Goal: Use online tool/utility: Use online tool/utility

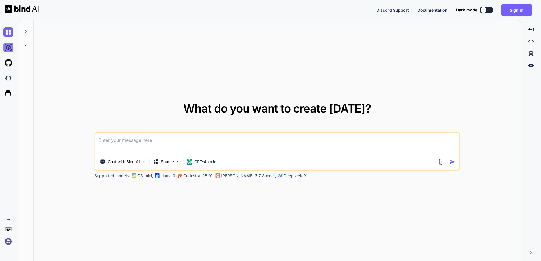
click at [8, 45] on img at bounding box center [8, 48] width 10 height 10
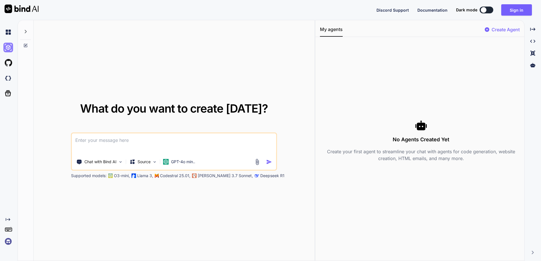
type textarea "x"
click at [8, 80] on img at bounding box center [8, 78] width 10 height 10
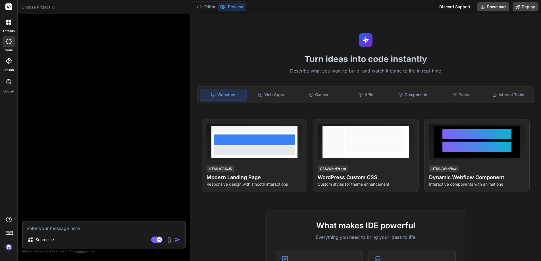
click at [8, 22] on icon at bounding box center [8, 22] width 5 height 5
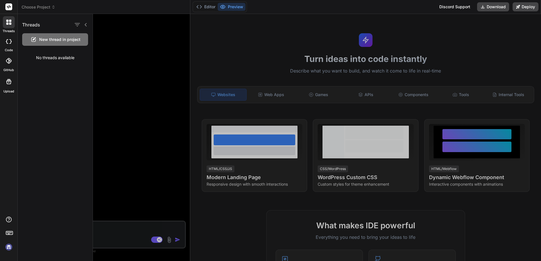
click at [28, 6] on span "Choose Project" at bounding box center [39, 7] width 34 height 6
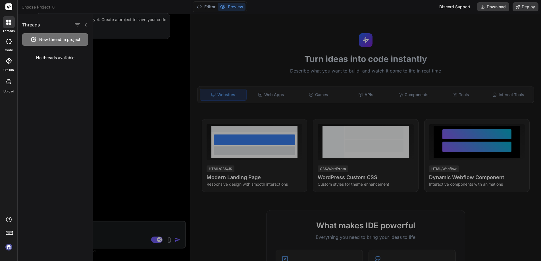
click at [144, 59] on div at bounding box center [317, 137] width 448 height 247
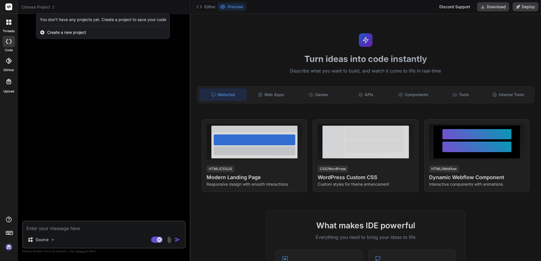
click at [52, 9] on div at bounding box center [270, 130] width 541 height 261
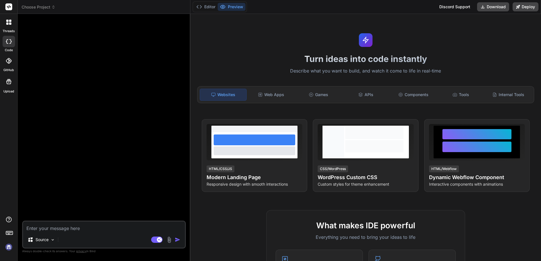
click at [47, 7] on span "Choose Project" at bounding box center [39, 7] width 34 height 6
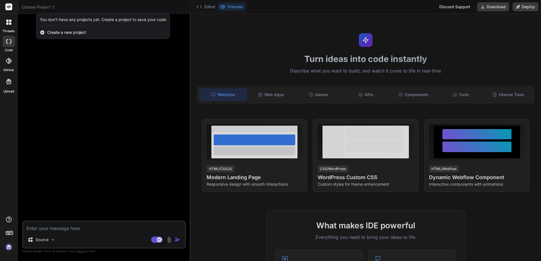
click at [96, 89] on div at bounding box center [270, 130] width 541 height 261
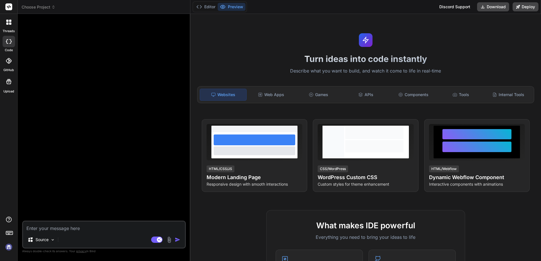
click at [500, 41] on div "Turn ideas into code instantly Describe what you want to build, and watch it co…" at bounding box center [365, 137] width 351 height 247
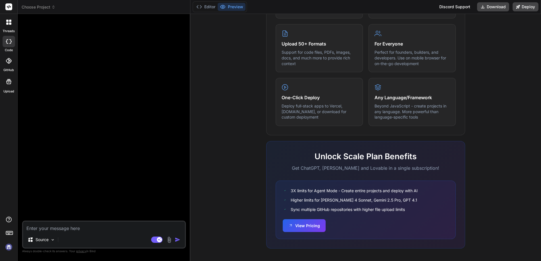
scroll to position [281, 0]
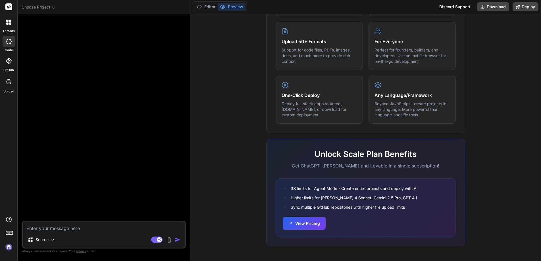
click at [8, 22] on icon at bounding box center [7, 23] width 2 height 2
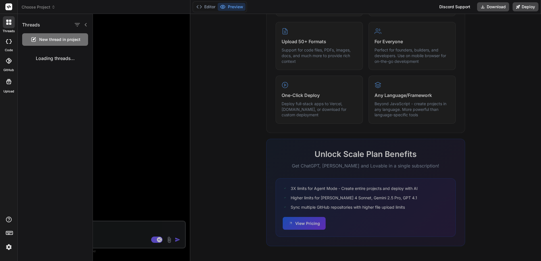
click at [8, 6] on icon at bounding box center [8, 6] width 7 height 7
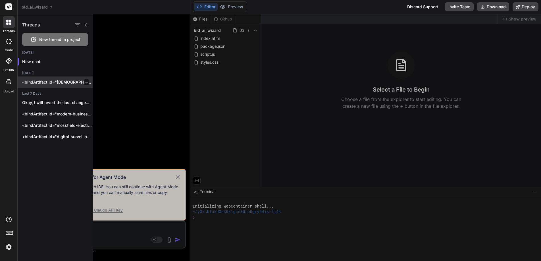
click at [61, 82] on p "<bindArtifact id="vishnu-portfolio" title="Personal Portfolio Website for Vishn…" at bounding box center [57, 82] width 70 height 6
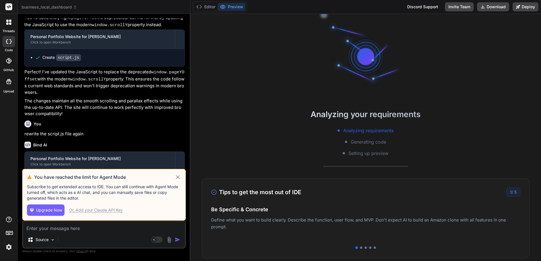
scroll to position [27, 0]
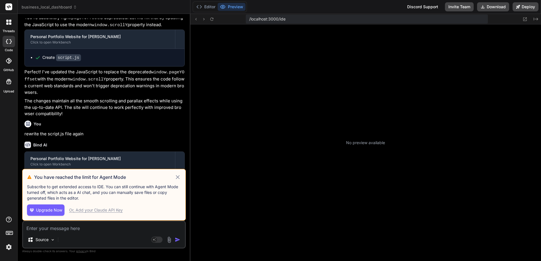
click at [178, 176] on icon at bounding box center [177, 177] width 7 height 7
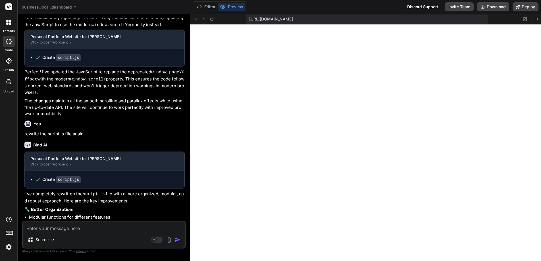
scroll to position [194, 0]
click at [7, 39] on icon at bounding box center [7, 41] width 2 height 5
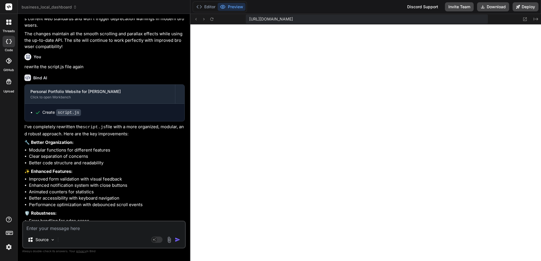
scroll to position [989, 0]
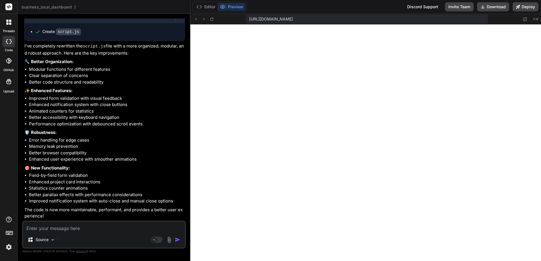
click at [40, 5] on span "business_local_dashboard" at bounding box center [49, 7] width 55 height 6
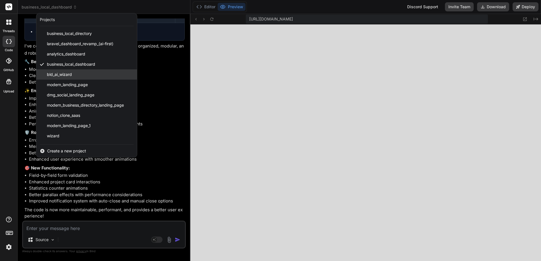
click at [53, 74] on span "bld_ai_wizard" at bounding box center [59, 75] width 25 height 6
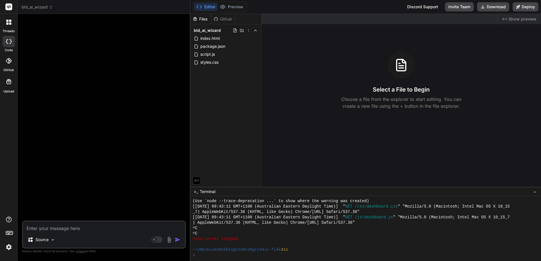
click at [9, 20] on icon at bounding box center [10, 21] width 2 height 2
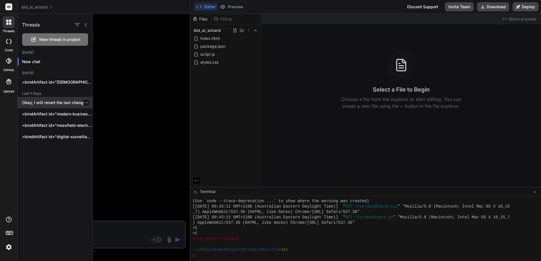
click at [51, 102] on p "Okay, I will revert the last change..." at bounding box center [57, 103] width 70 height 6
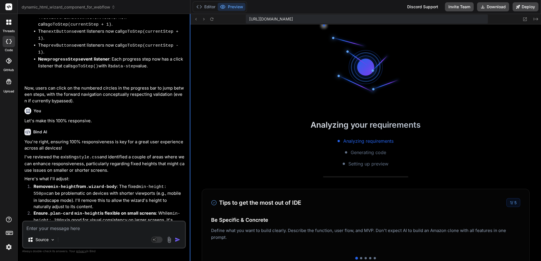
scroll to position [508, 0]
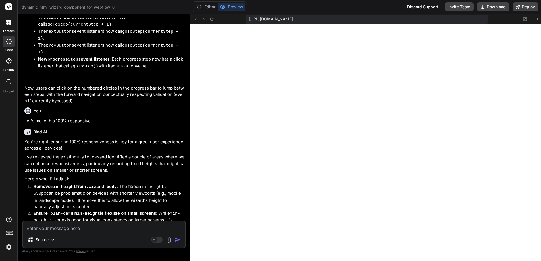
click at [231, 6] on button "Preview" at bounding box center [232, 7] width 28 height 8
click at [52, 7] on span "dynamic_html_wizard_component_for_webflow" at bounding box center [69, 7] width 94 height 6
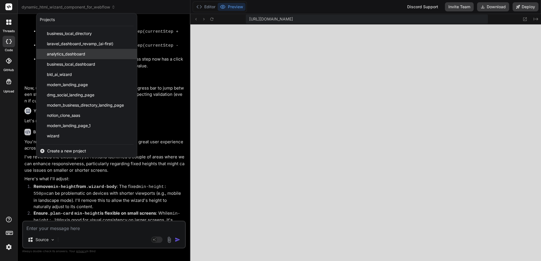
click at [55, 54] on span "analytics_dashboard" at bounding box center [66, 54] width 38 height 6
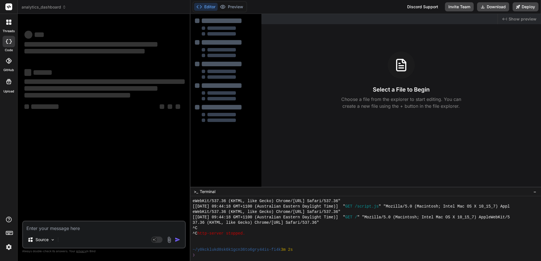
scroll to position [535, 0]
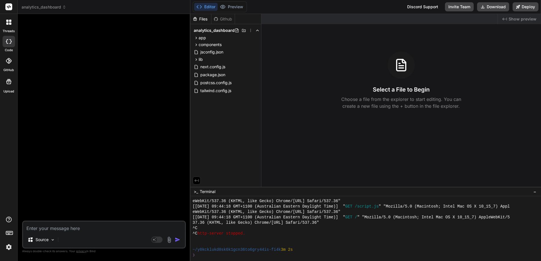
click at [10, 20] on icon at bounding box center [10, 21] width 2 height 2
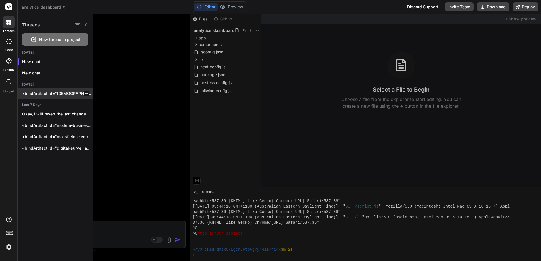
click at [55, 92] on p "<bindArtifact id="vishnu-portfolio" title="Personal Portfolio Website for Vishn…" at bounding box center [57, 94] width 70 height 6
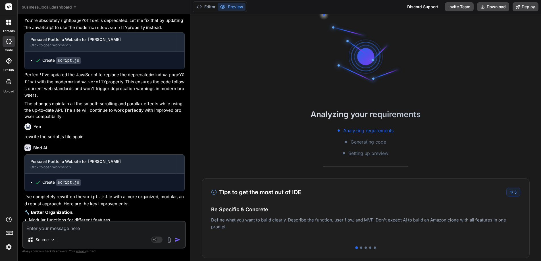
scroll to position [840, 0]
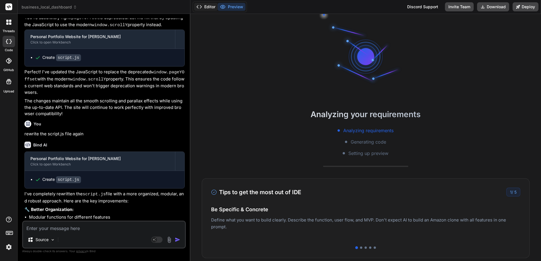
click at [208, 6] on button "Editor" at bounding box center [206, 7] width 24 height 8
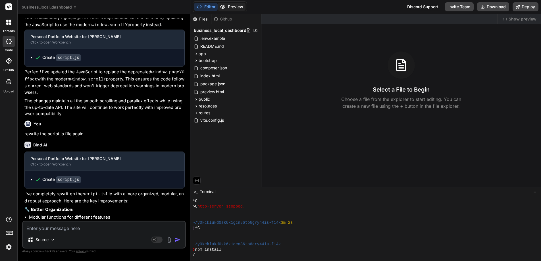
click at [237, 7] on button "Preview" at bounding box center [232, 7] width 28 height 8
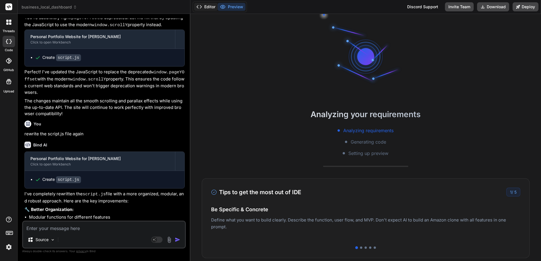
click at [207, 5] on button "Editor" at bounding box center [206, 7] width 24 height 8
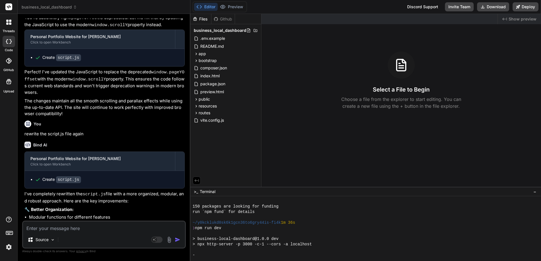
scroll to position [675, 0]
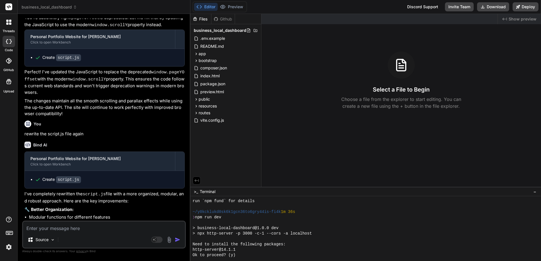
click at [244, 255] on div "Ok to proceed? (y)" at bounding box center [363, 254] width 340 height 5
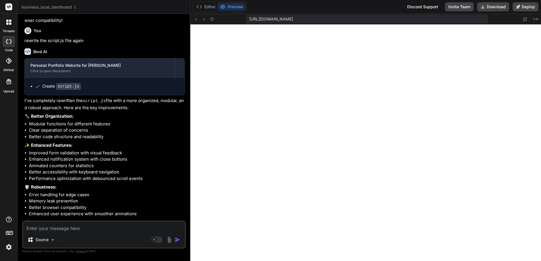
scroll to position [989, 0]
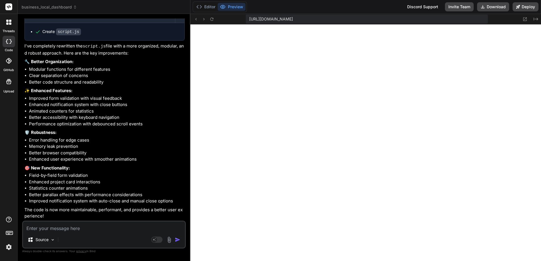
click at [41, 228] on textarea at bounding box center [104, 226] width 162 height 10
click at [70, 228] on textarea at bounding box center [104, 226] width 162 height 10
paste textarea "Use modern flat icons (Lucide or Feather style). Avoid default ChatGPT or OpenA…"
type textarea "x"
type textarea "Use modern flat icons (Lucide or Feather style). Avoid default ChatGPT or OpenA…"
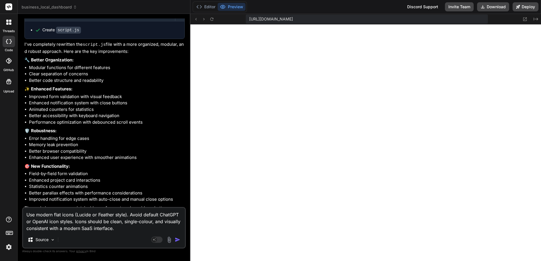
type textarea "x"
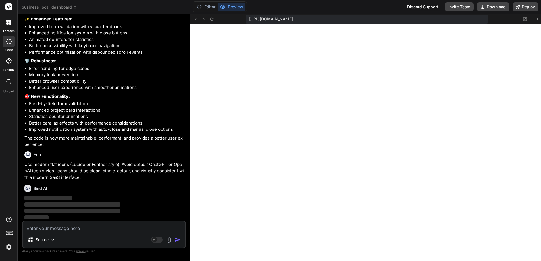
scroll to position [1061, 0]
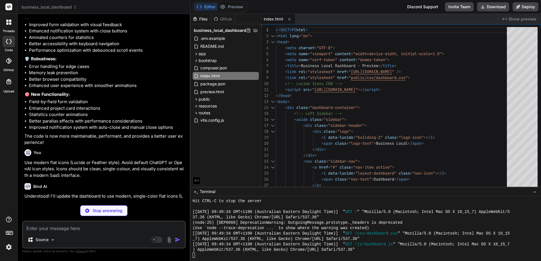
type textarea "x"
type textarea "<script src="public/js/dashboard.js"></script> </body> </html>"
type textarea "x"
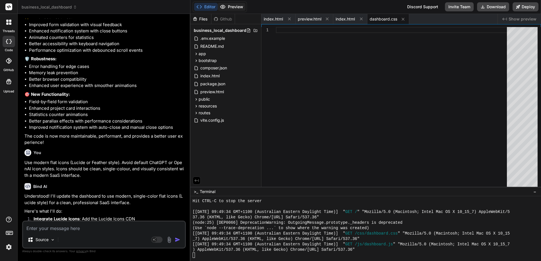
click at [234, 5] on button "Preview" at bounding box center [232, 7] width 28 height 8
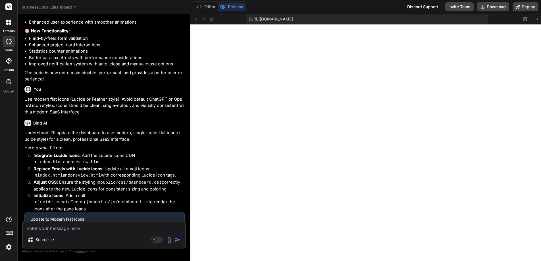
scroll to position [1186, 0]
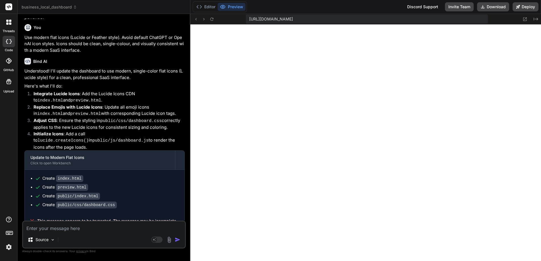
click at [50, 232] on div "Source Agent Mode. When this toggle is activated, AI automatically makes decisi…" at bounding box center [104, 235] width 164 height 28
click at [51, 230] on textarea at bounding box center [104, 226] width 162 height 10
type textarea "x"
type textarea "Pl"
type textarea "x"
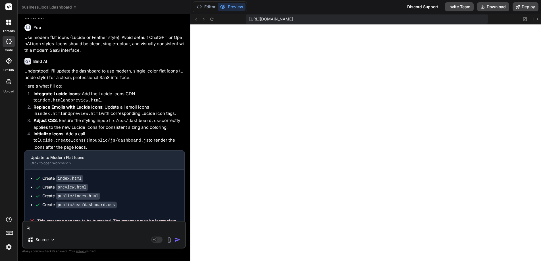
type textarea "Please"
type textarea "x"
type textarea "Please finish"
type textarea "x"
type textarea "Please finish completely"
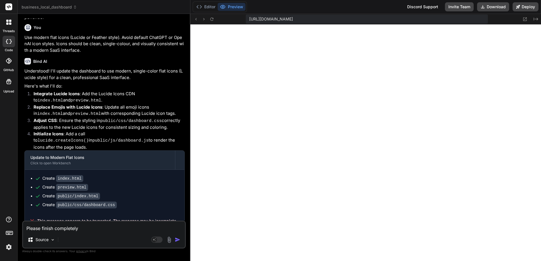
type textarea "x"
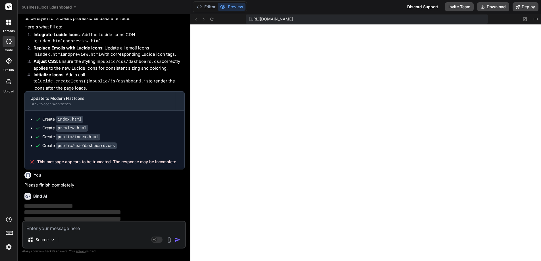
type textarea "x"
type textarea "n"
type textarea "x"
type textarea "no"
type textarea "x"
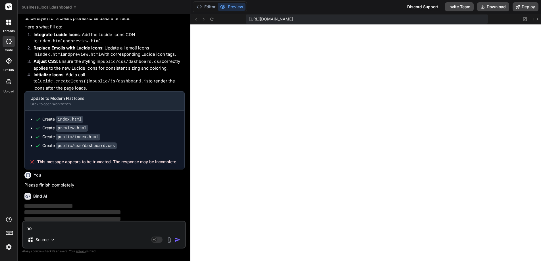
type textarea "not"
type textarea "x"
type textarea "not"
type textarea "x"
type textarea "not s"
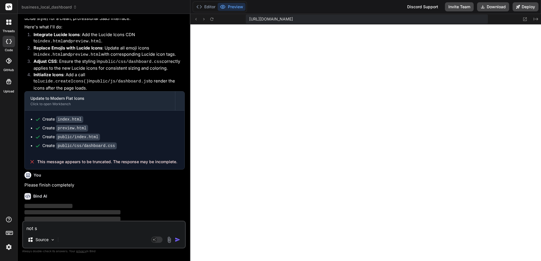
type textarea "x"
type textarea "not su"
type textarea "x"
type textarea "not sur"
type textarea "x"
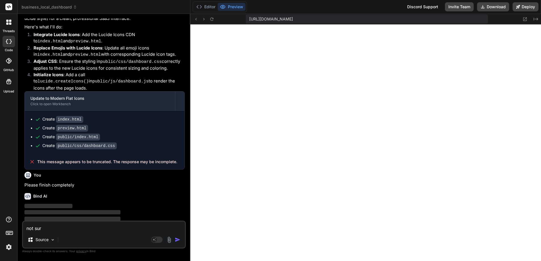
type textarea "not sure"
type textarea "x"
type textarea "not sure"
type textarea "x"
type textarea "not sure w"
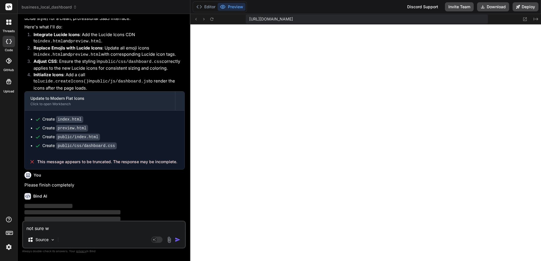
type textarea "x"
type textarea "not sure wh"
type textarea "x"
type textarea "not sure why"
type textarea "x"
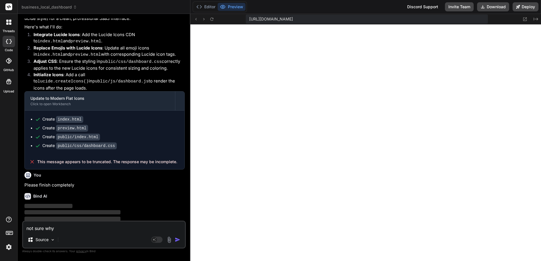
type textarea "not sure why"
type textarea "x"
type textarea "not sure why I"
type textarea "x"
type textarea "not sure why I"
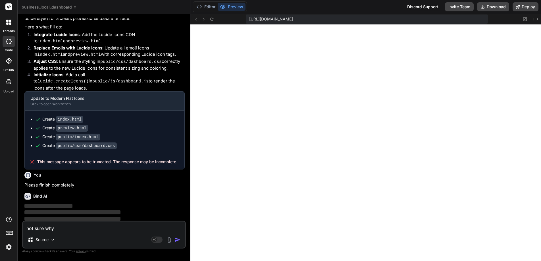
type textarea "x"
type textarea "not sure why I d"
type textarea "x"
type textarea "not sure why I di"
type textarea "x"
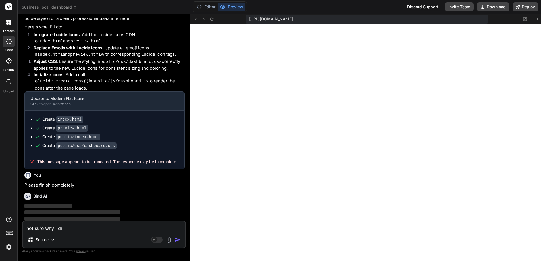
type textarea "not sure why I did"
type textarea "x"
type textarea "not sure why I did t"
type textarea "x"
type textarea "not sure why I did th"
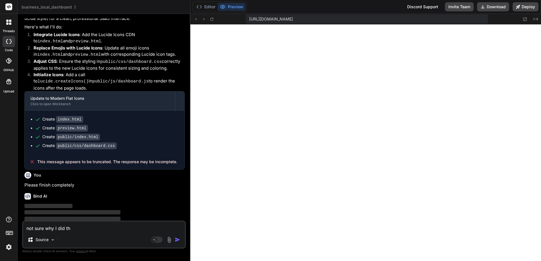
type textarea "x"
type textarea "not sure why I did tha"
type textarea "x"
type textarea "not sure why I did that"
type textarea "x"
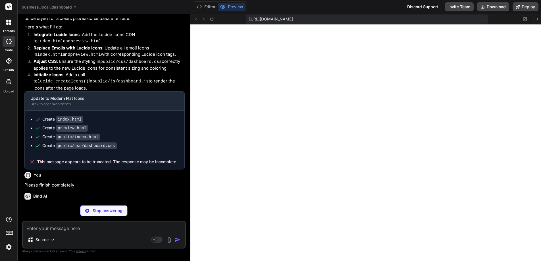
type textarea "x"
type textarea "window.dashboardData = @json($dashboardData); // Initialize Lucide icons after …"
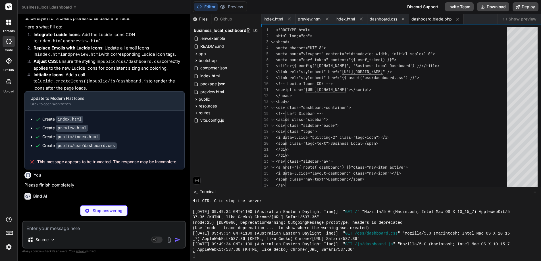
type textarea "x"
type textarea "<div class="kpi-indicator positive"> <span class="indicator-icon"><i data-lucid…"
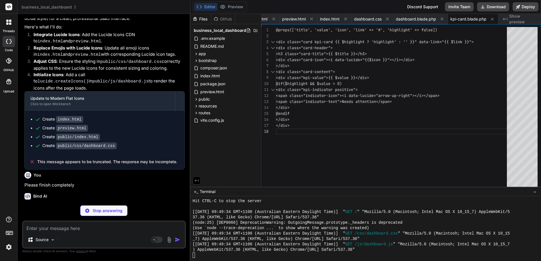
type textarea "x"
type textarea "</main> </div> <script> document.addEventListener('DOMContentLoaded', () => { l…"
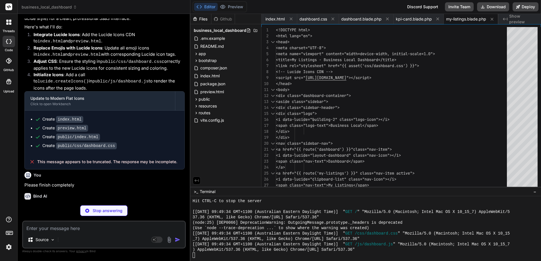
type textarea "x"
type textarea "}); </script> </body> </html>"
type textarea "x"
type textarea "</div> <script> document.addEventListener('DOMContentLoaded', () => { lucide.cr…"
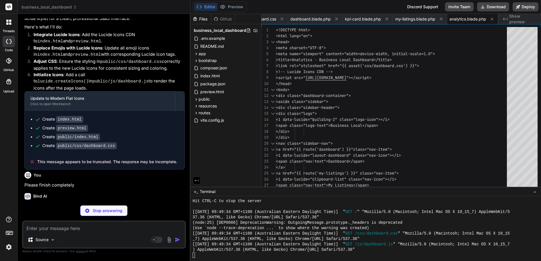
scroll to position [42, 0]
type textarea "x"
type textarea "lucide.createIcons(); }); </script> </body> </html>"
type textarea "x"
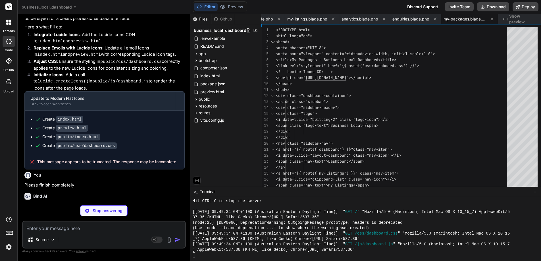
type textarea "</main> </div> <script> document.addEventListener('DOMContentLoaded', () => { l…"
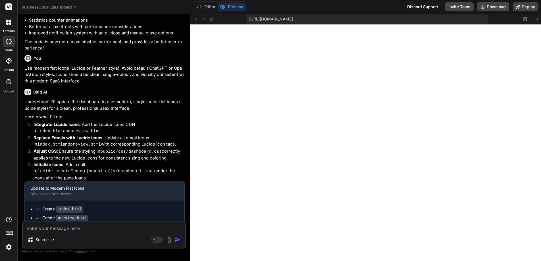
scroll to position [1147, 0]
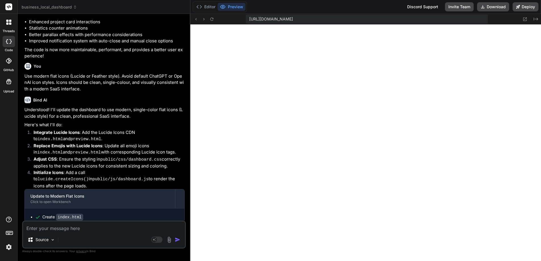
type textarea "x"
type textarea "It"
type textarea "x"
type textarea "It is"
type textarea "x"
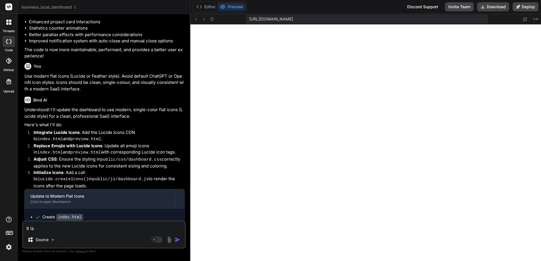
type textarea "It is n"
type textarea "x"
type textarea "It is no"
type textarea "x"
type textarea "It is not"
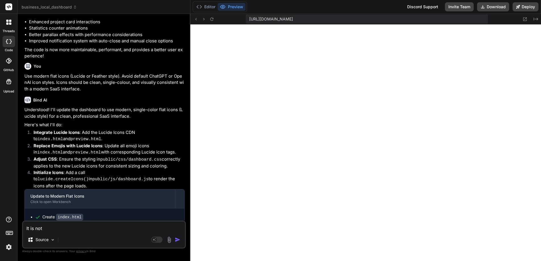
type textarea "x"
type textarea "It is not diss"
type textarea "x"
type textarea "It is not displaying"
type textarea "x"
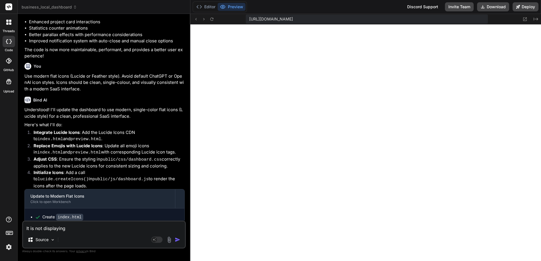
type textarea "It is not displaying correct"
type textarea "x"
type textarea "It is not displaying correctly"
type textarea "x"
type textarea "It is not displaying correctly it"
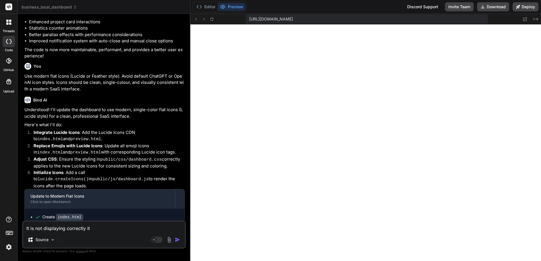
type textarea "x"
type textarea "It is not displaying correctly. It looks"
type textarea "x"
type textarea "It is not displaying correctly. It looks"
type textarea "x"
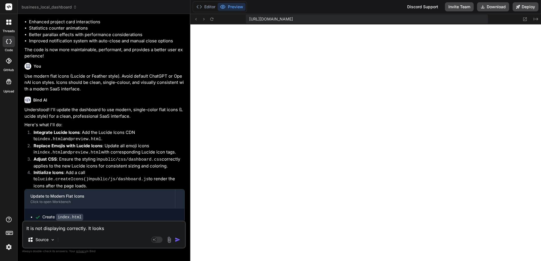
type textarea "It is not displaying correctly. It looks like"
type textarea "x"
type textarea "It is not displaying correctly. It looks like there"
type textarea "x"
type textarea "It is not displaying correctly. It looks like there is"
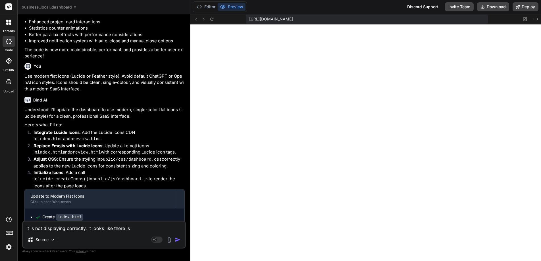
type textarea "x"
type textarea "It is not displaying correctly. It looks like there is no"
type textarea "x"
type textarea "It is not displaying correctly. It looks like there is no C"
type textarea "x"
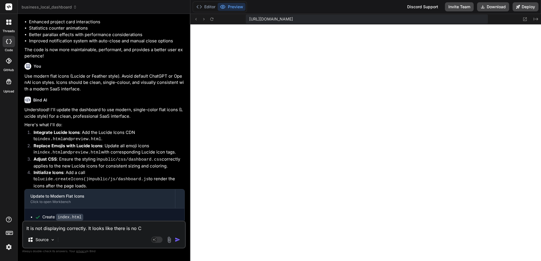
type textarea "It is not displaying correctly. It looks like there is no CS"
type textarea "x"
type textarea "It is not displaying correctly. It looks like there is no CS."
type textarea "x"
type textarea "It is not displaying correctly. It looks like there is no CSS"
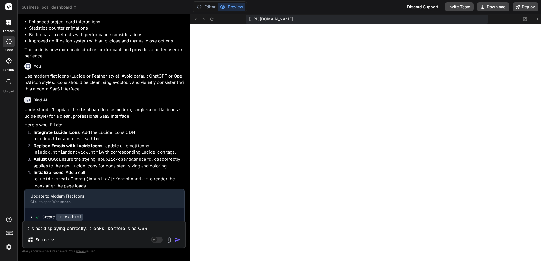
type textarea "x"
type textarea "It is not displaying correctly. It looks like there is no CSS."
type textarea "x"
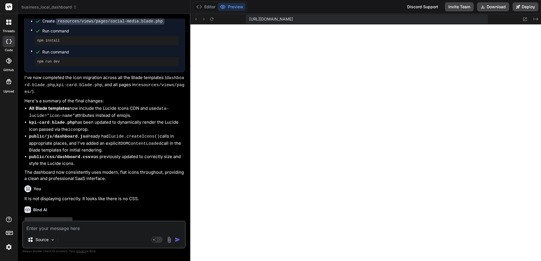
scroll to position [1680, 0]
type textarea "x"
type textarea "<script src="public/js/dashboard.js"></script> </body> </html>"
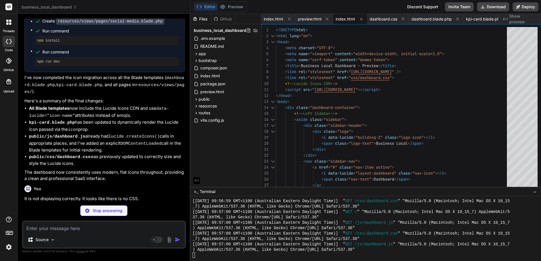
type textarea "x"
type textarea "min-width: auto; } }"
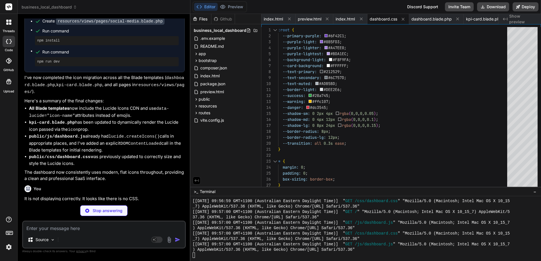
type textarea "x"
type textarea "window.dashboard.map.invalidateSize(); }, 100); } }); // Export dashboard insta…"
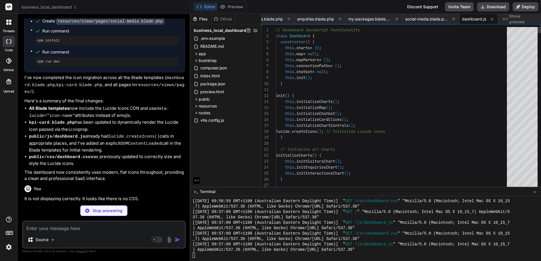
type textarea "x"
